Goal: Task Accomplishment & Management: Use online tool/utility

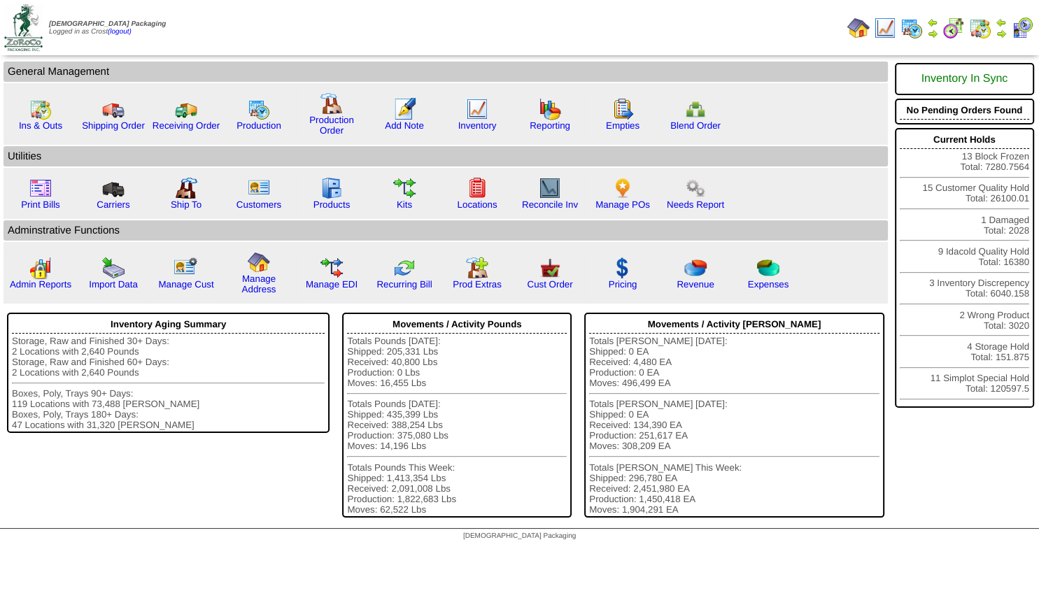
click at [1001, 31] on img at bounding box center [1001, 33] width 11 height 11
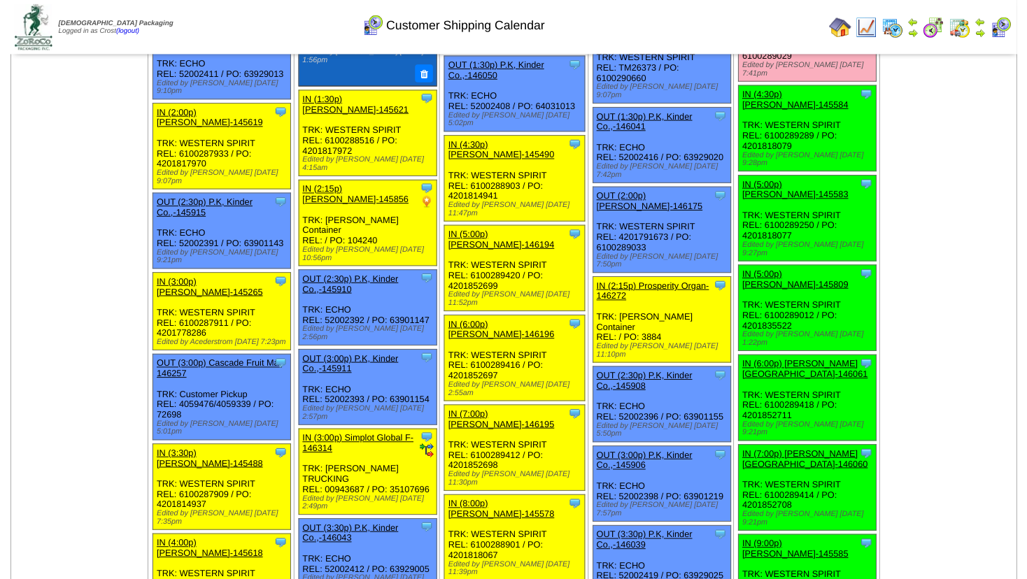
scroll to position [1581, 0]
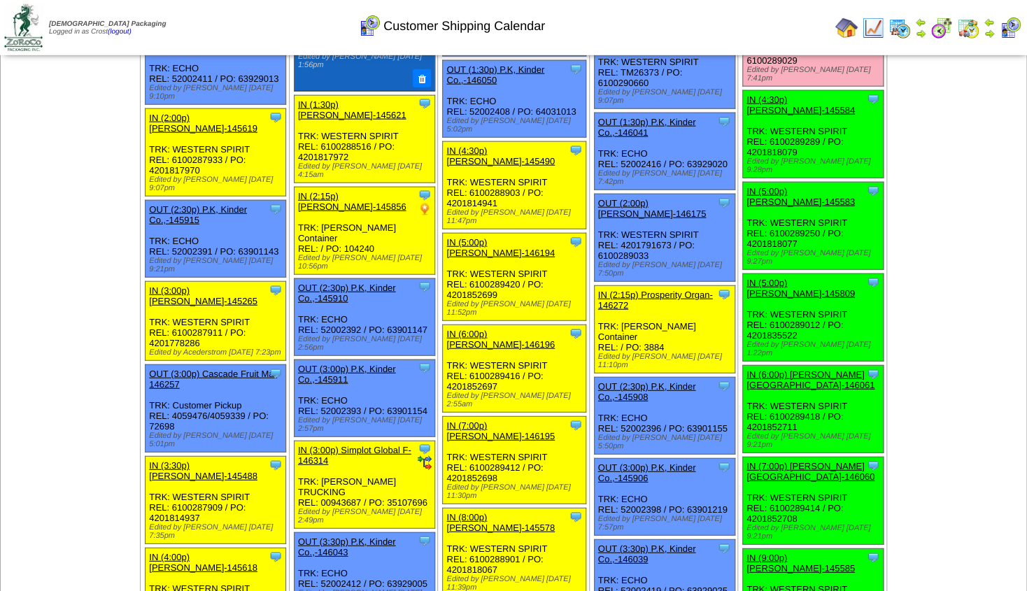
drag, startPoint x: 791, startPoint y: 198, endPoint x: 747, endPoint y: 197, distance: 43.4
click at [744, 274] on div "Clone Item IN (5:00p) Lamb-Weston-145809 Lamb-Weston ScheduleID: 145809 25 TOTE…" at bounding box center [813, 317] width 141 height 87
click at [779, 278] on link "IN (5:00p) [PERSON_NAME]-145809" at bounding box center [801, 288] width 108 height 21
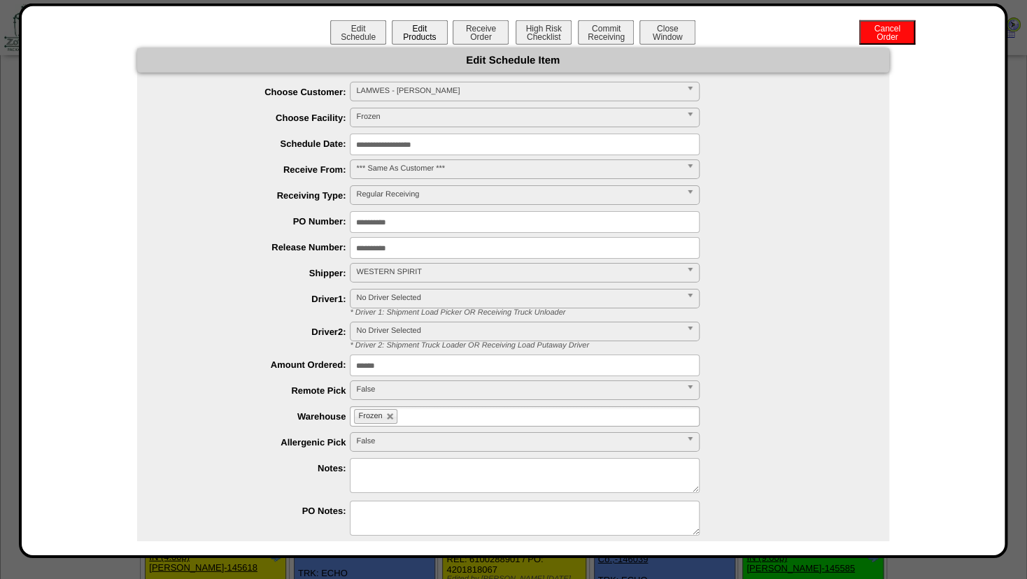
click at [408, 33] on button "Edit Products" at bounding box center [420, 32] width 56 height 24
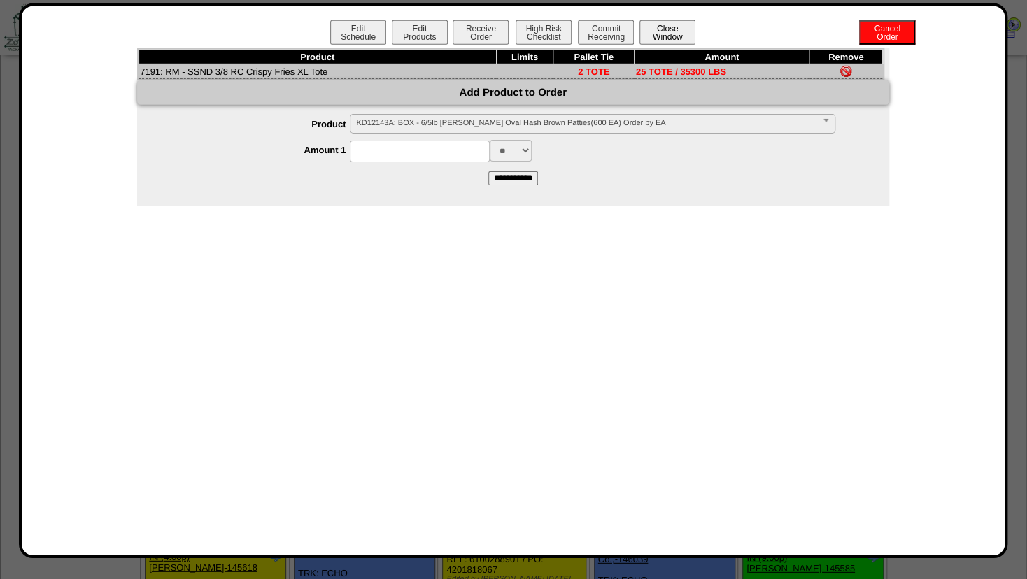
click at [670, 26] on button "Close Window" at bounding box center [668, 32] width 56 height 24
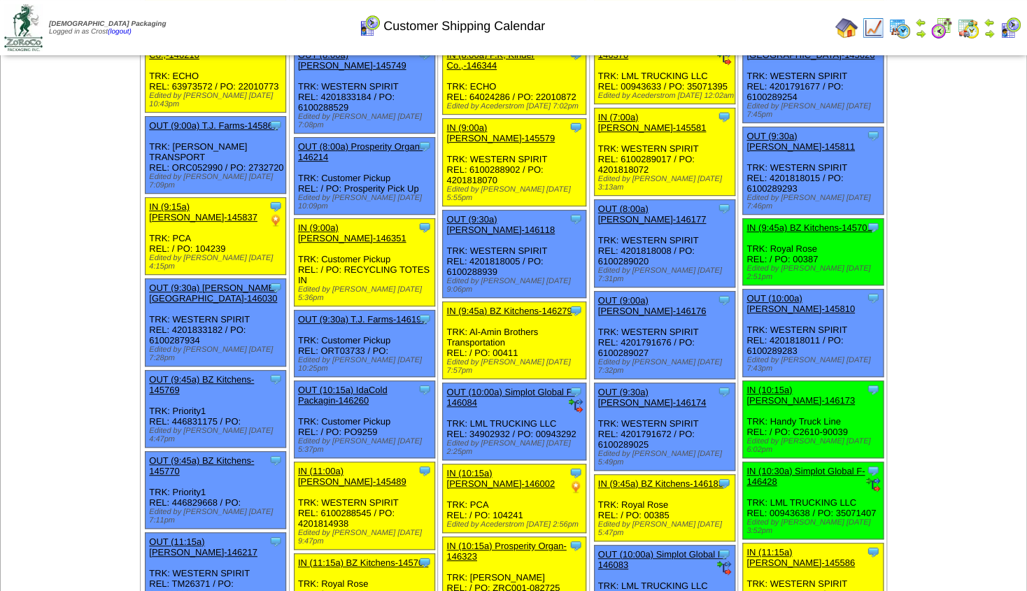
scroll to position [227, 0]
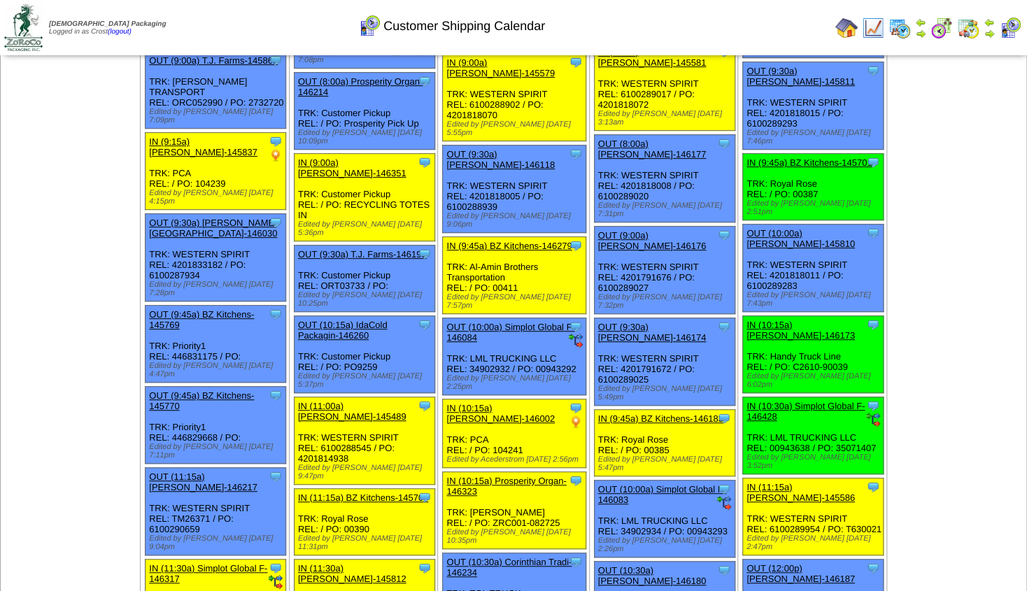
drag, startPoint x: 1027, startPoint y: 62, endPoint x: 1029, endPoint y: 78, distance: 16.9
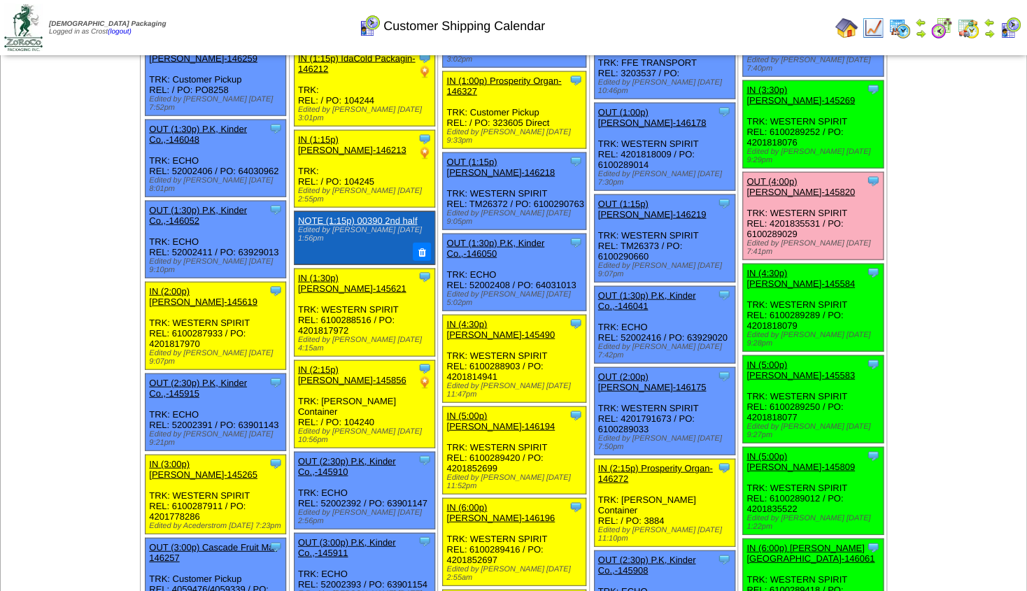
scroll to position [1403, 0]
